Goal: Task Accomplishment & Management: Complete application form

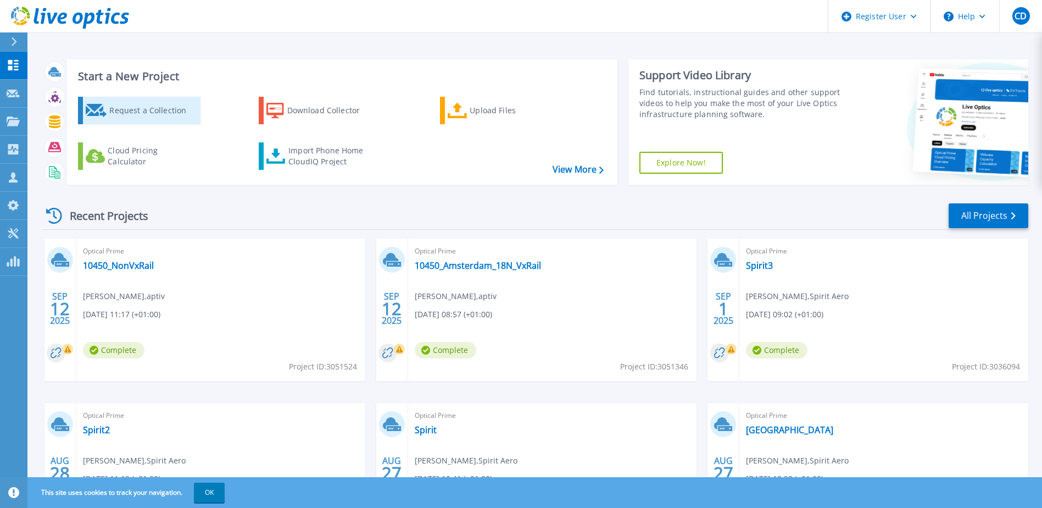
click at [146, 103] on div "Request a Collection" at bounding box center [153, 110] width 88 height 22
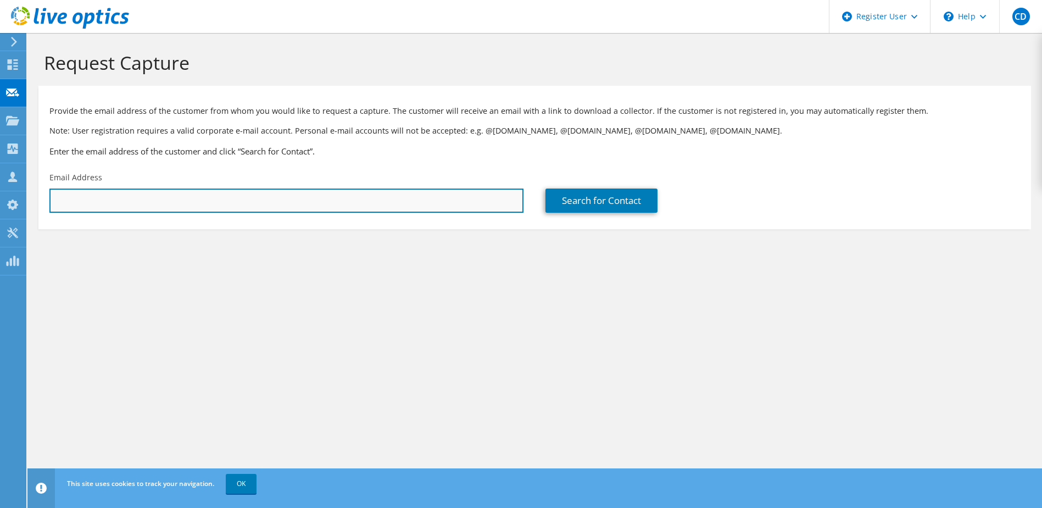
click at [219, 199] on input "text" at bounding box center [286, 200] width 474 height 24
paste input "[PERSON_NAME][EMAIL_ADDRESS][DOMAIN_NAME]"
type input "[PERSON_NAME][EMAIL_ADDRESS][DOMAIN_NAME]"
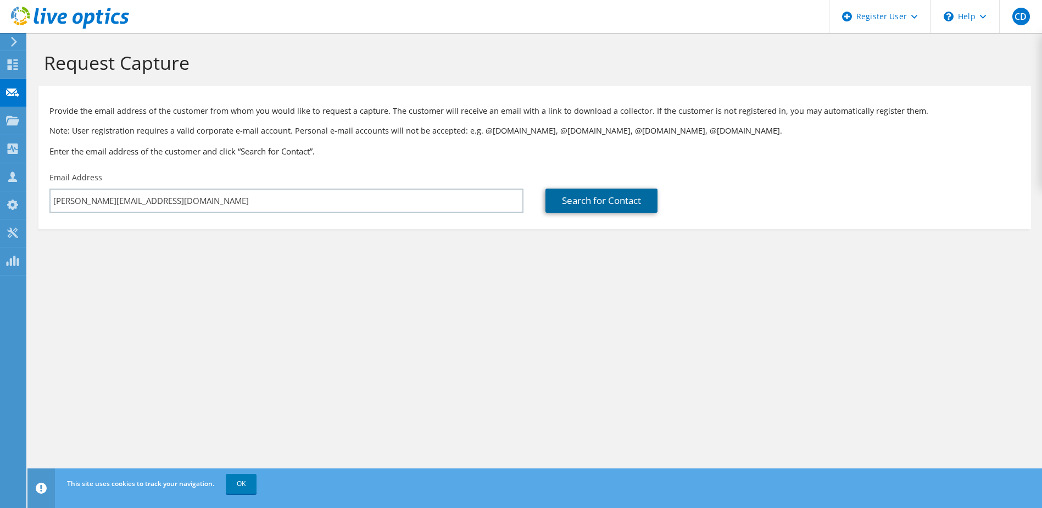
click at [563, 203] on link "Search for Contact" at bounding box center [602, 200] width 112 height 24
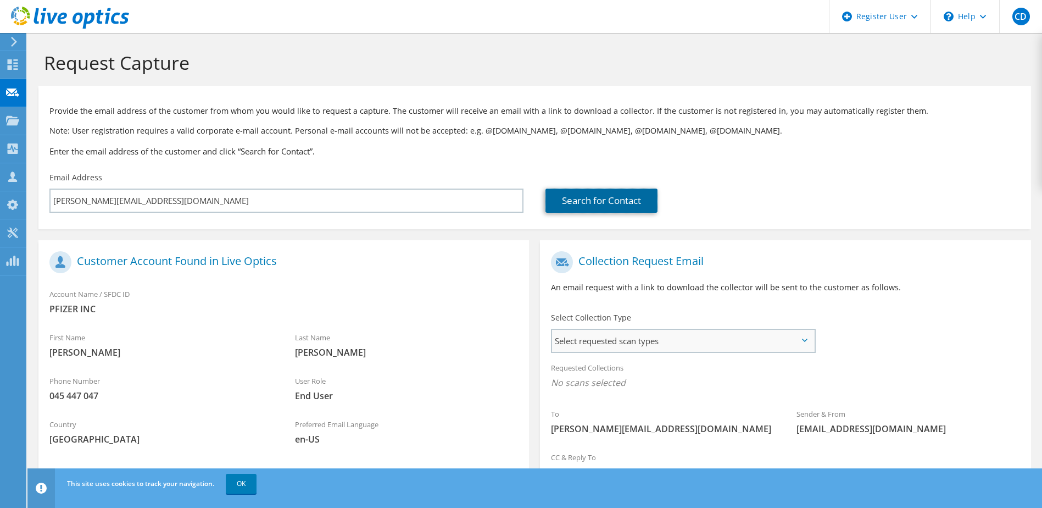
scroll to position [37, 0]
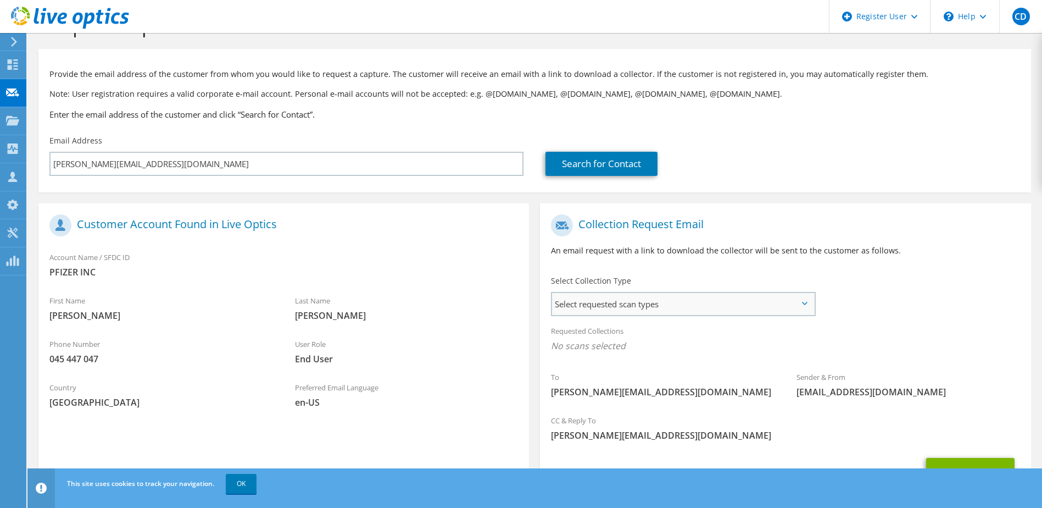
click at [609, 303] on span "Select requested scan types" at bounding box center [683, 304] width 262 height 22
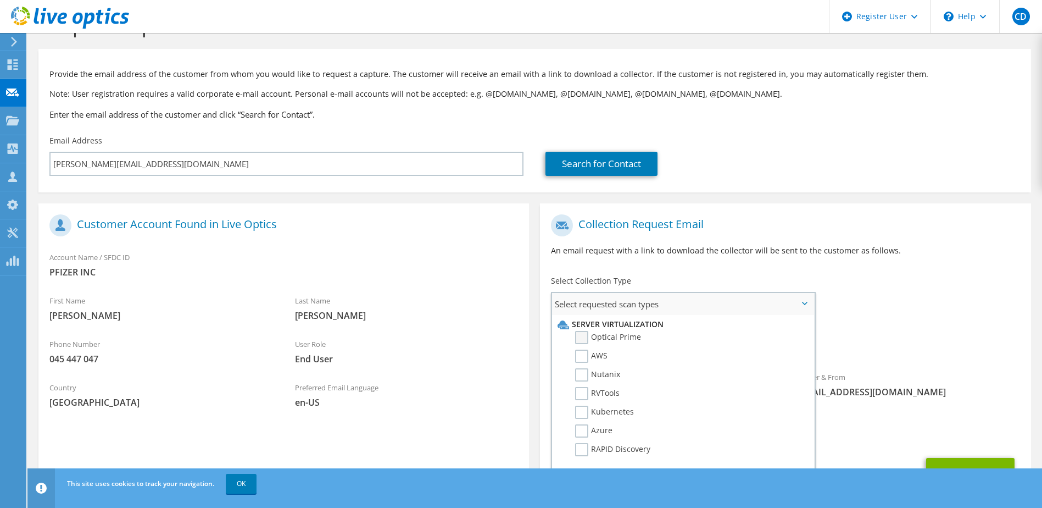
click at [609, 340] on label "Optical Prime" at bounding box center [608, 337] width 66 height 13
click at [0, 0] on input "Optical Prime" at bounding box center [0, 0] width 0 height 0
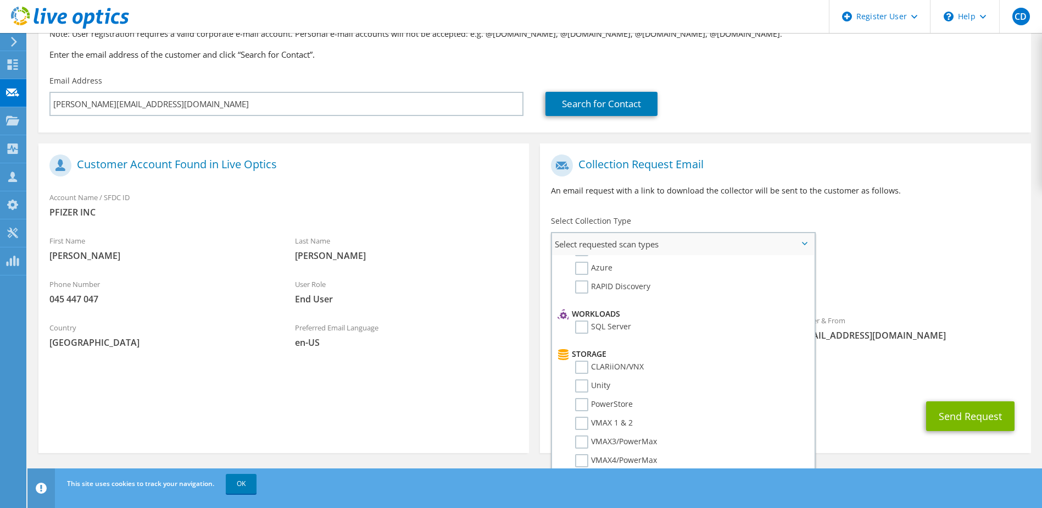
scroll to position [110, 0]
click at [581, 379] on label "Unity" at bounding box center [592, 378] width 35 height 13
click at [0, 0] on input "Unity" at bounding box center [0, 0] width 0 height 0
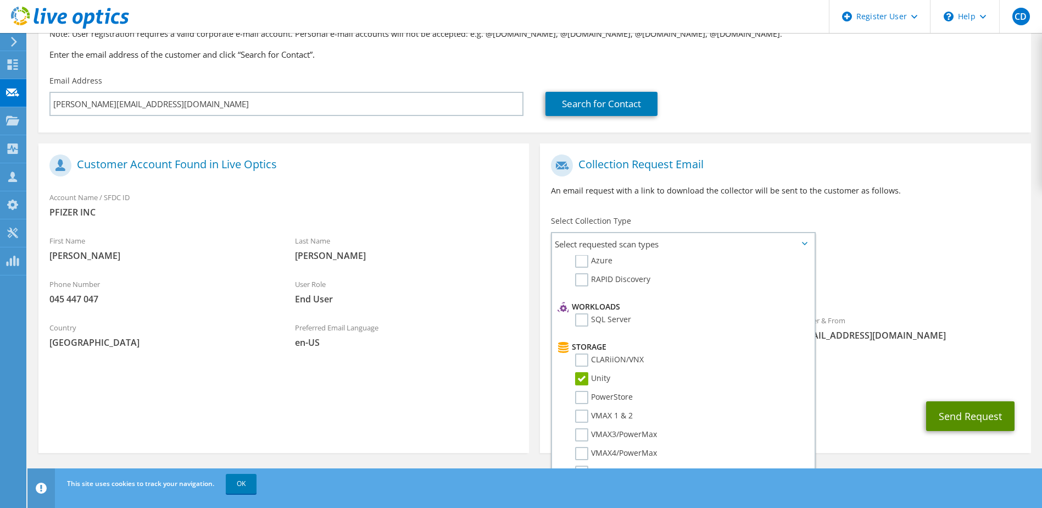
drag, startPoint x: 963, startPoint y: 423, endPoint x: 911, endPoint y: 384, distance: 65.9
click at [911, 384] on section "Collection Request Email An email request with a link to download the collector…" at bounding box center [785, 297] width 491 height 309
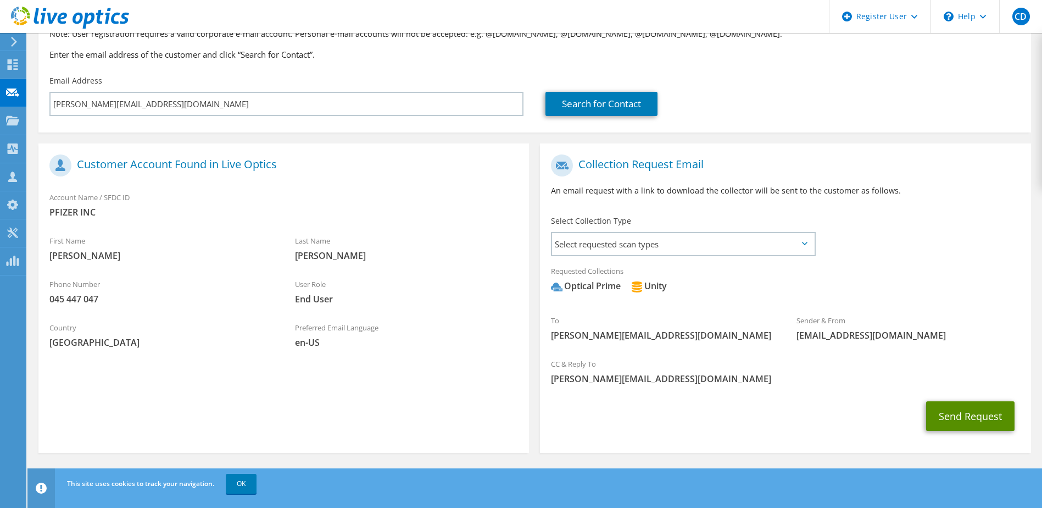
drag, startPoint x: 958, startPoint y: 419, endPoint x: 956, endPoint y: 341, distance: 78.6
click at [956, 341] on section "Collection Request Email An email request with a link to download the collector…" at bounding box center [785, 297] width 491 height 309
click at [635, 252] on span "Select requested scan types" at bounding box center [683, 244] width 262 height 22
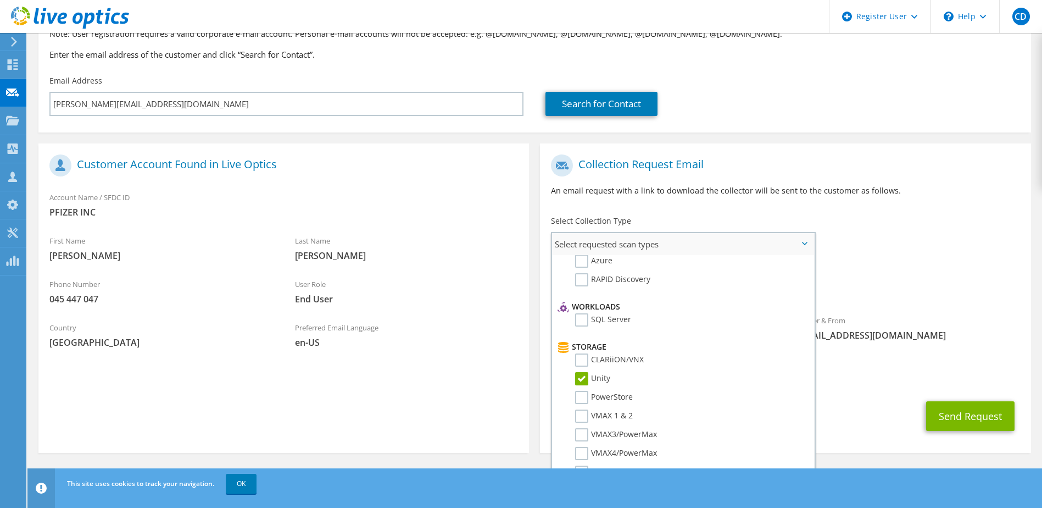
click at [586, 381] on label "Unity" at bounding box center [592, 378] width 35 height 13
click at [0, 0] on input "Unity" at bounding box center [0, 0] width 0 height 0
click at [894, 315] on div "Sender & From liveoptics@liveoptics.com" at bounding box center [909, 328] width 246 height 38
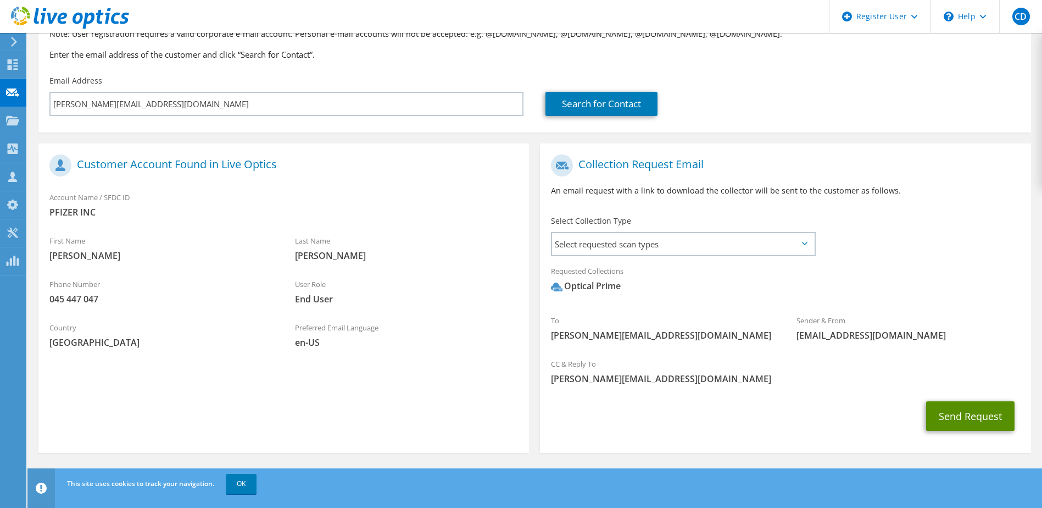
click at [973, 419] on button "Send Request" at bounding box center [971, 416] width 88 height 30
